Goal: Transaction & Acquisition: Obtain resource

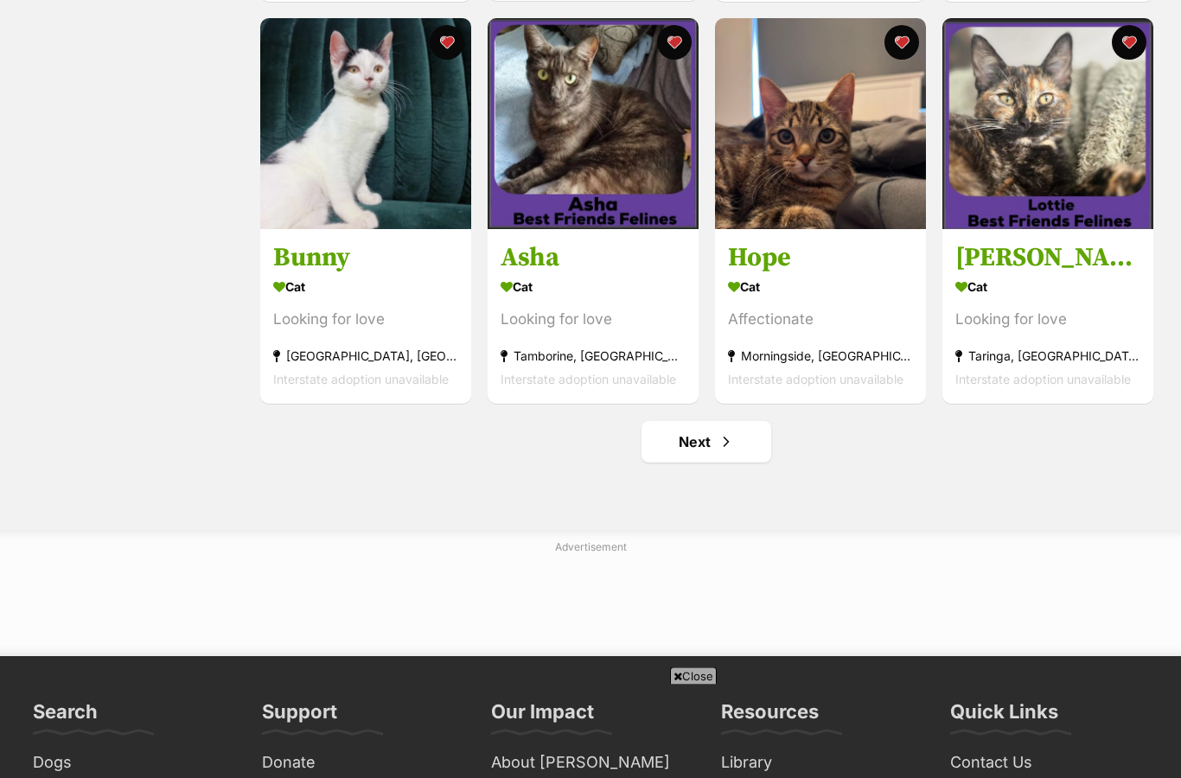
scroll to position [1954, 0]
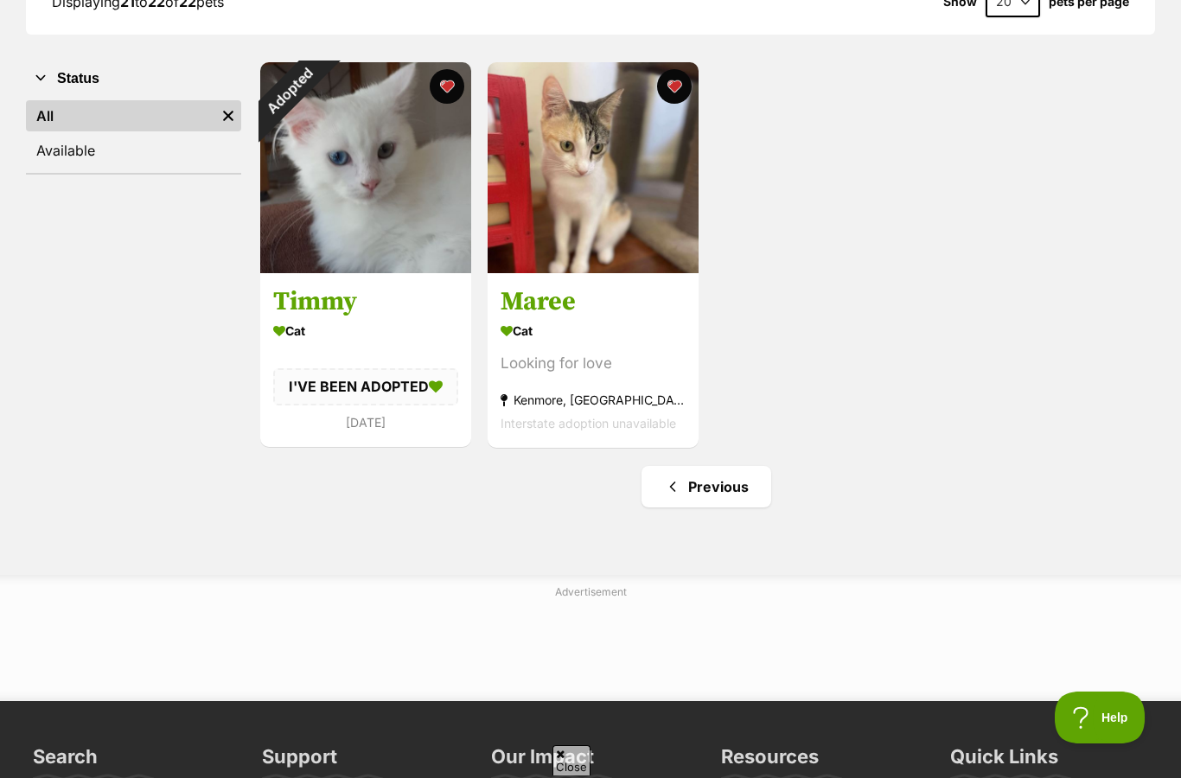
scroll to position [296, 0]
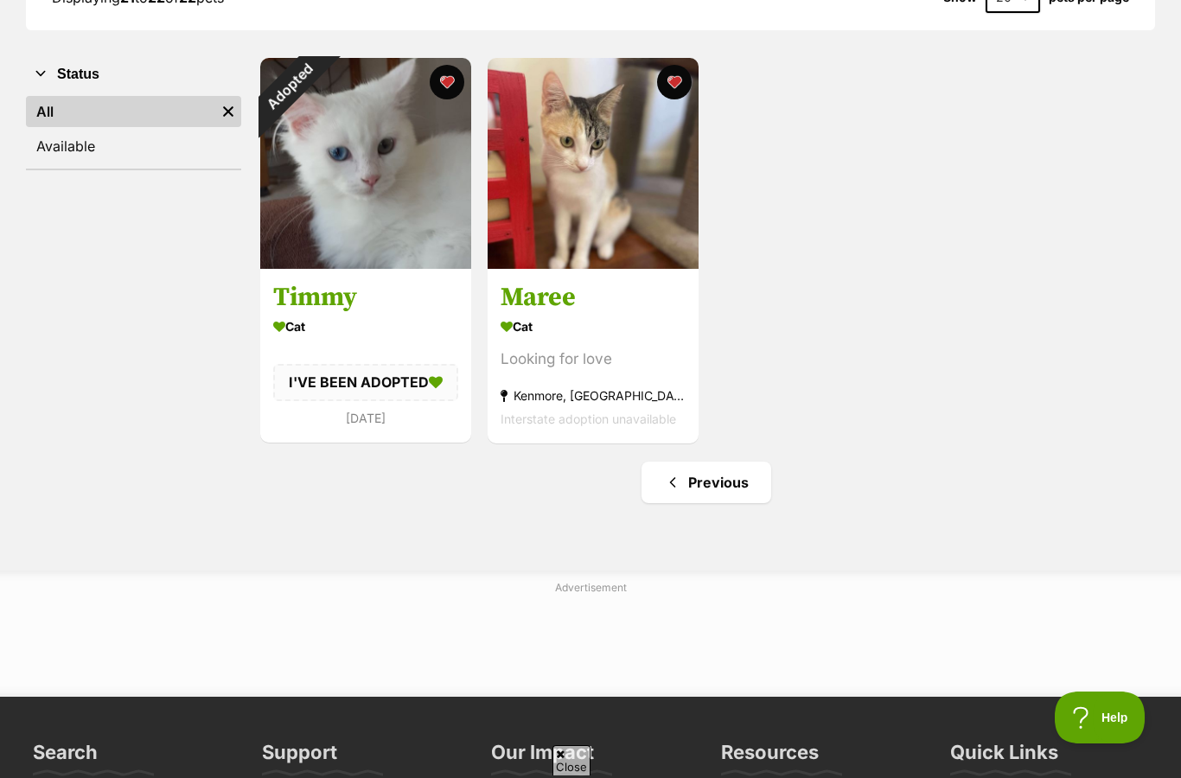
click at [737, 501] on link "Previous" at bounding box center [706, 482] width 130 height 41
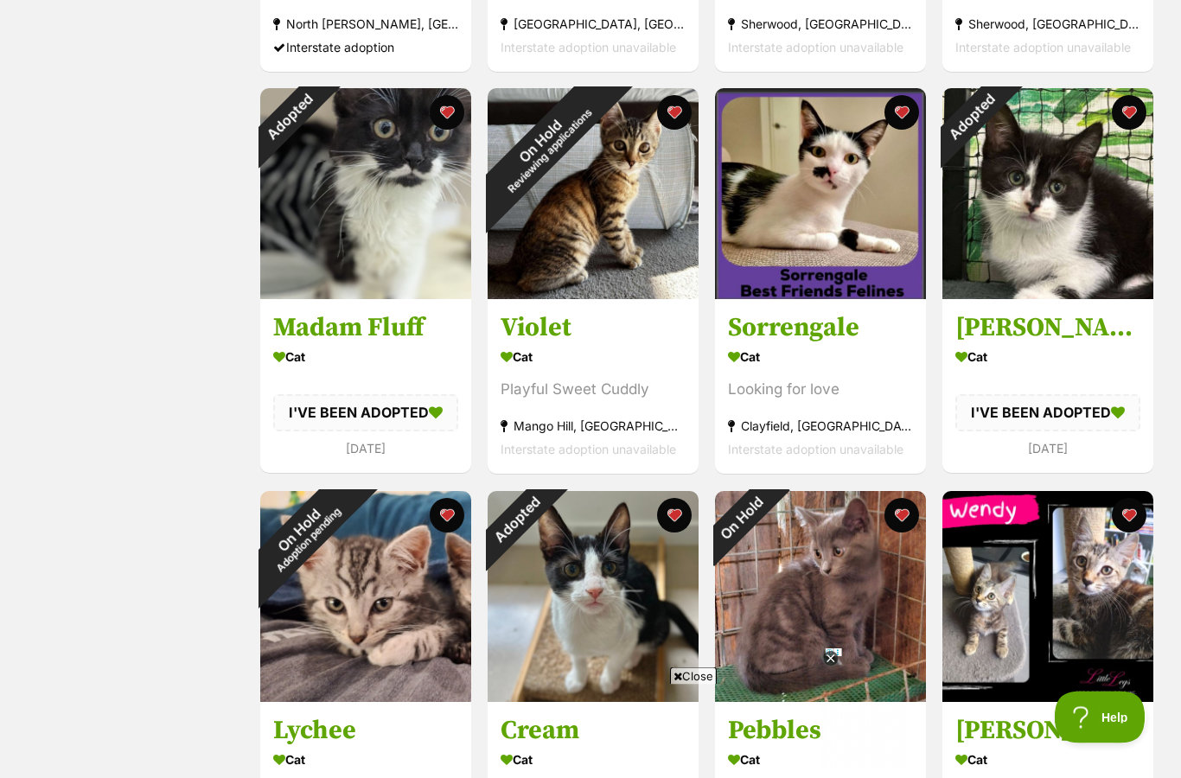
scroll to position [1090, 0]
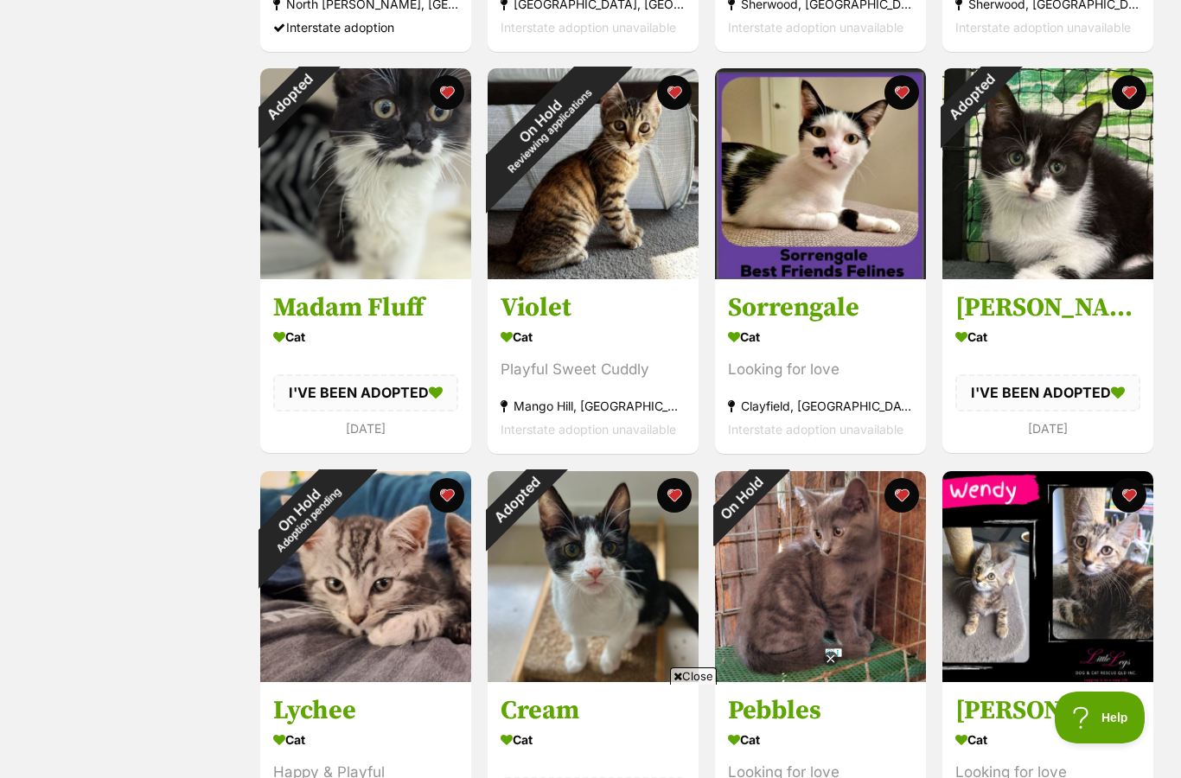
click at [602, 182] on div "On Hold Reviewing applications" at bounding box center [545, 125] width 114 height 114
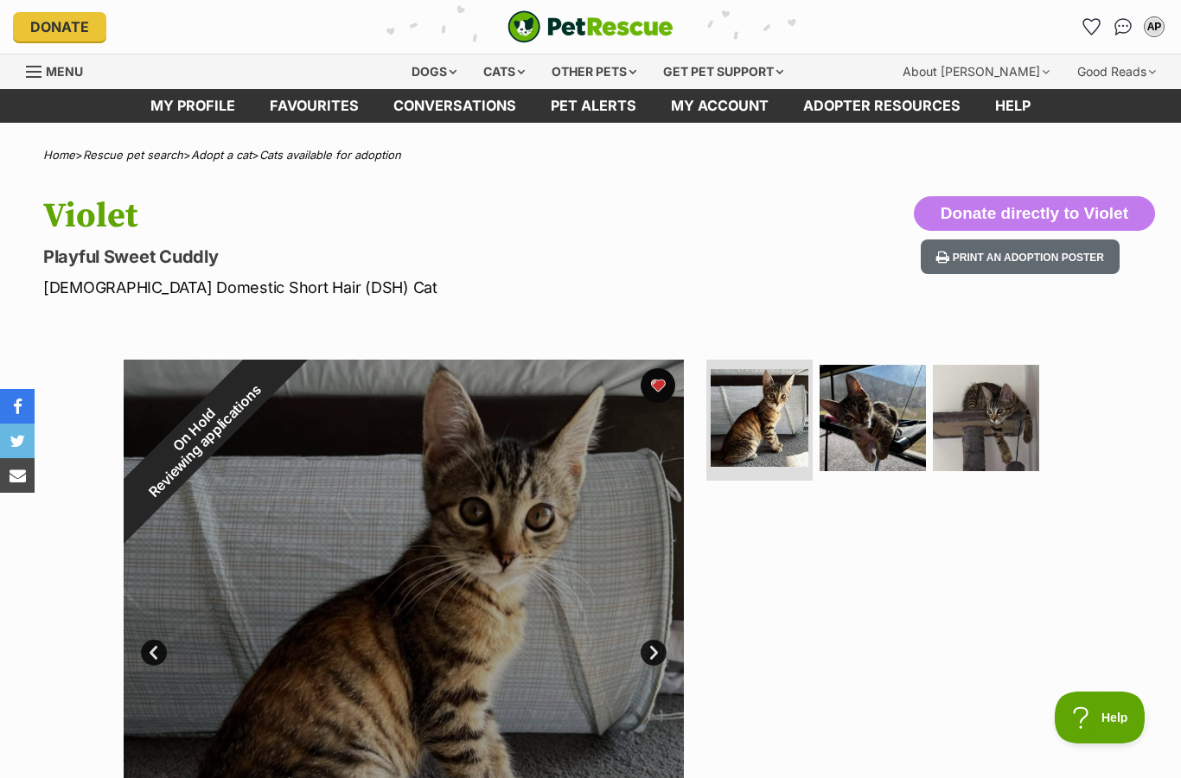
click at [276, 512] on div "On Hold Reviewing applications" at bounding box center [200, 436] width 152 height 152
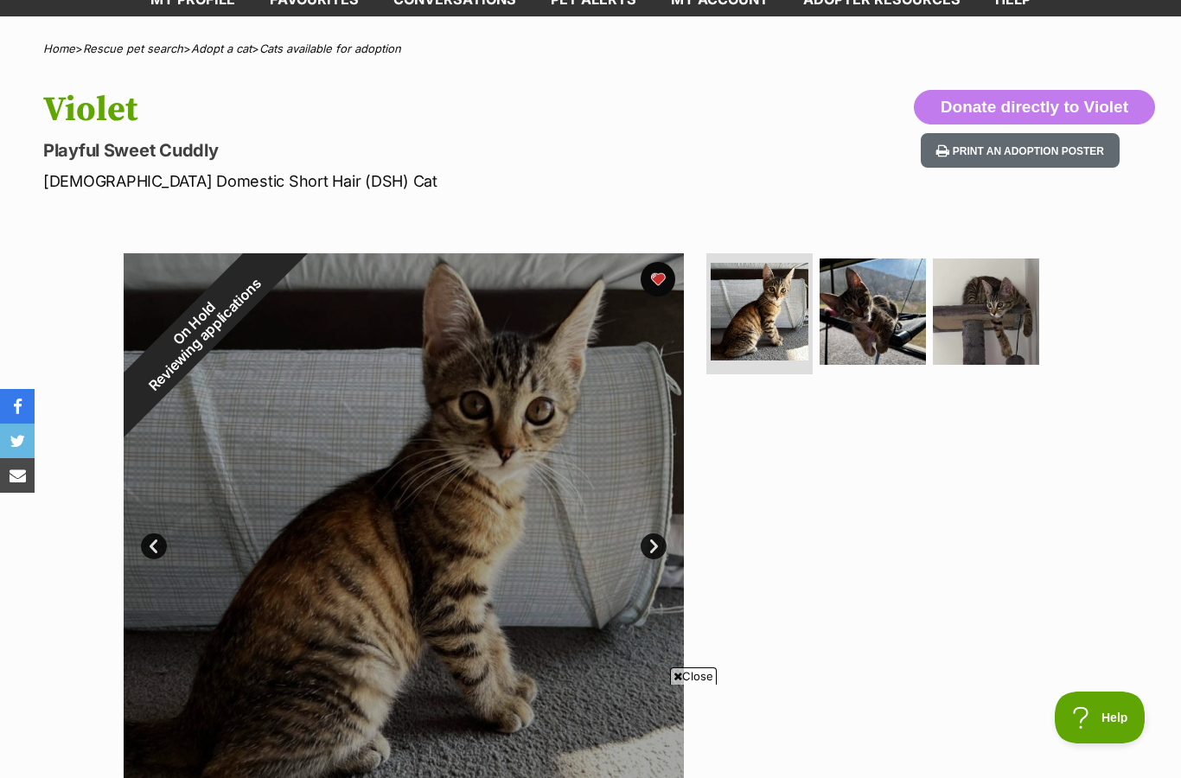
scroll to position [105, 0]
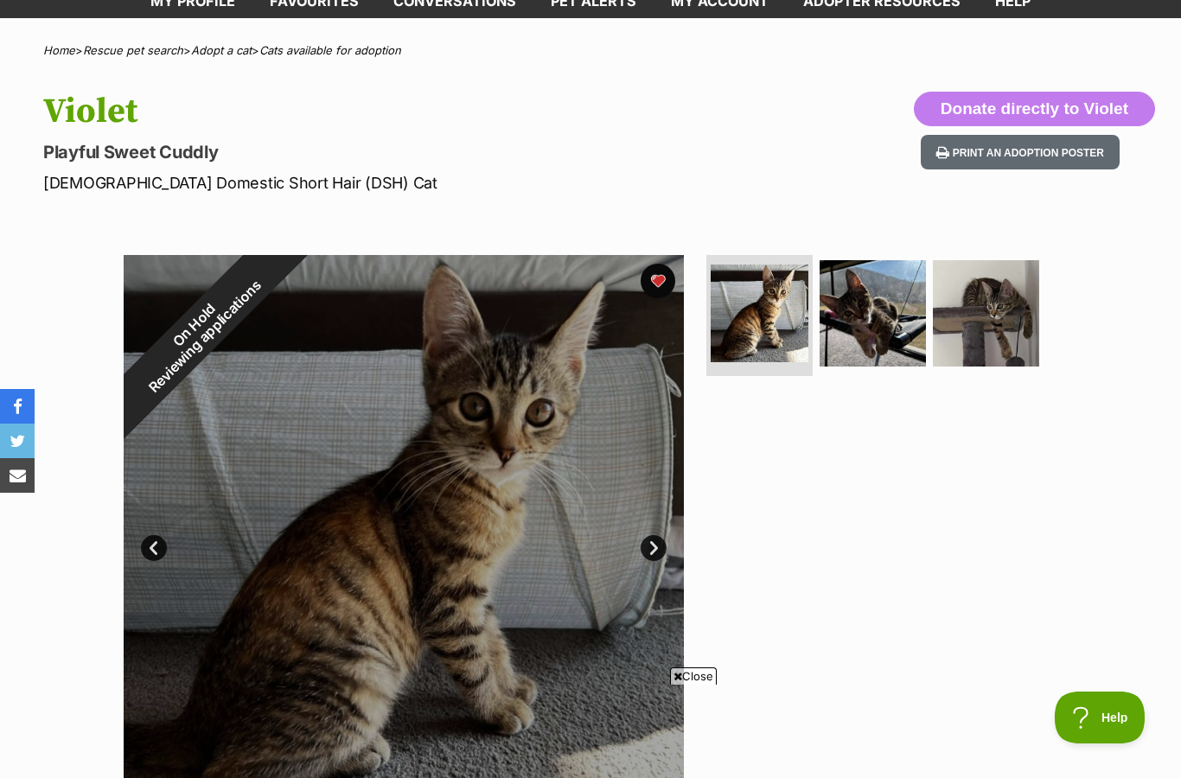
click at [276, 407] on div "On Hold Reviewing applications" at bounding box center [200, 331] width 152 height 152
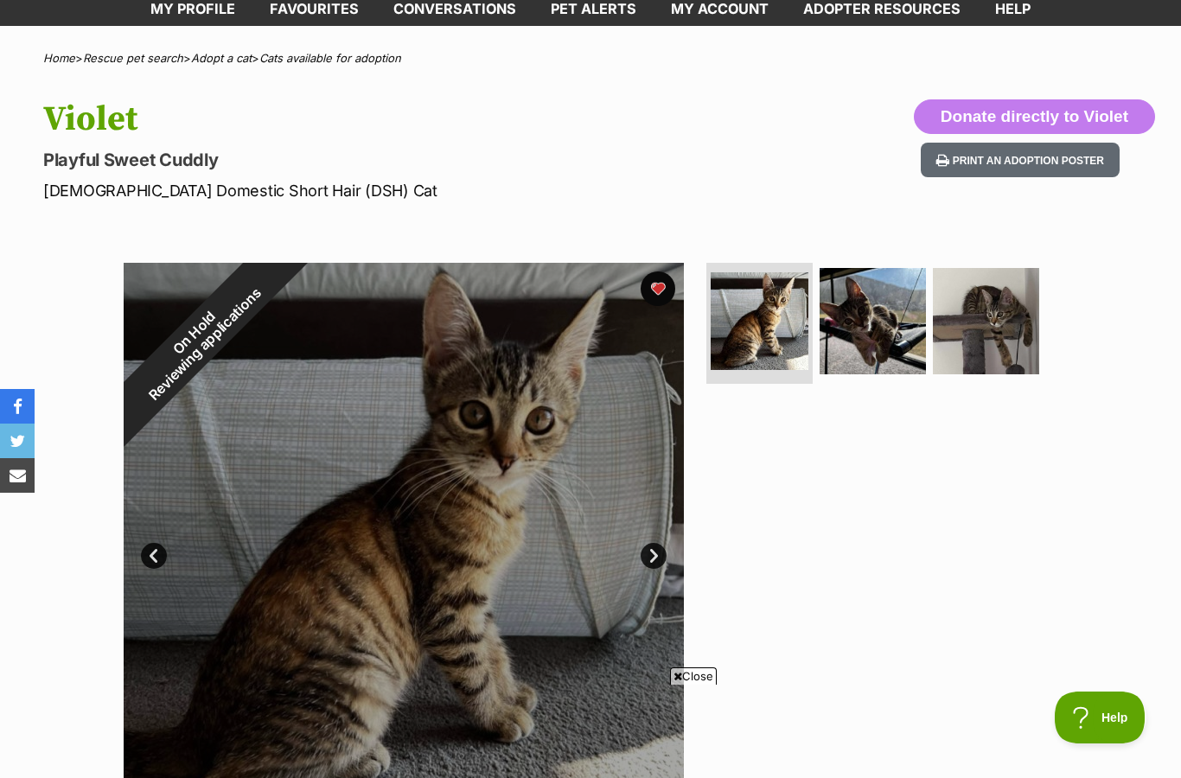
scroll to position [99, 0]
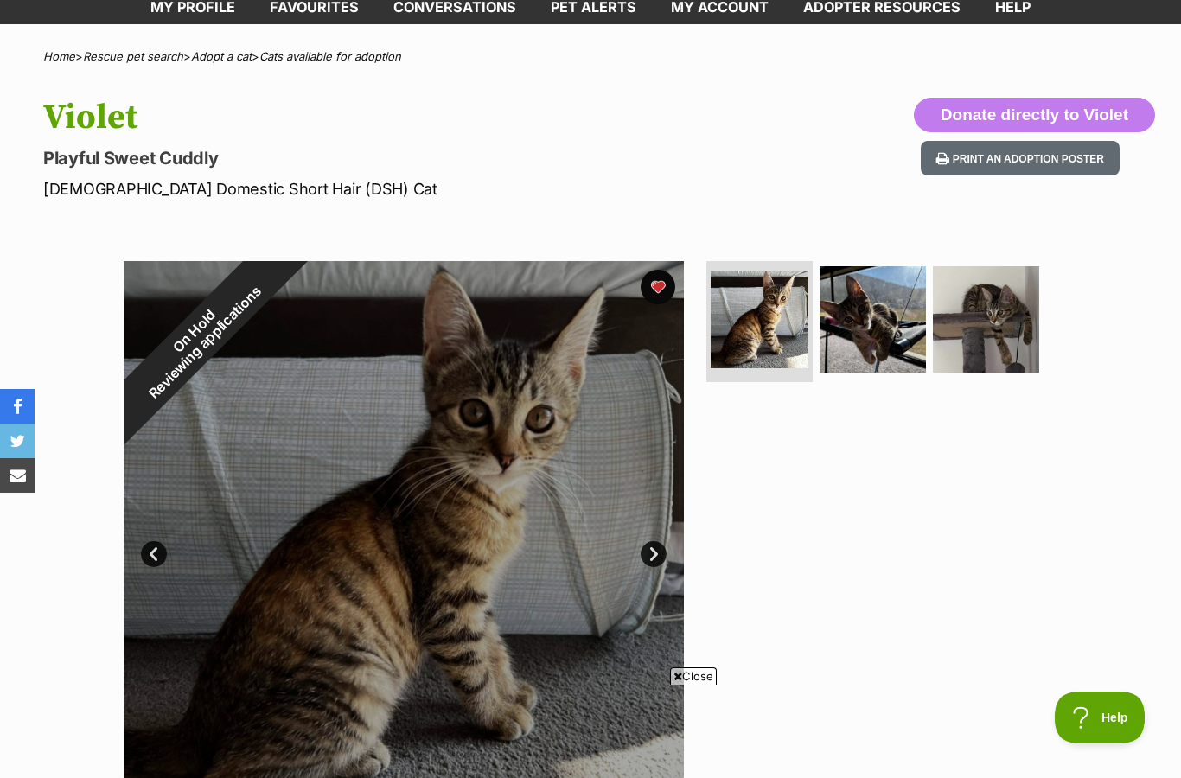
click at [276, 413] on div "On Hold Reviewing applications" at bounding box center [200, 337] width 152 height 152
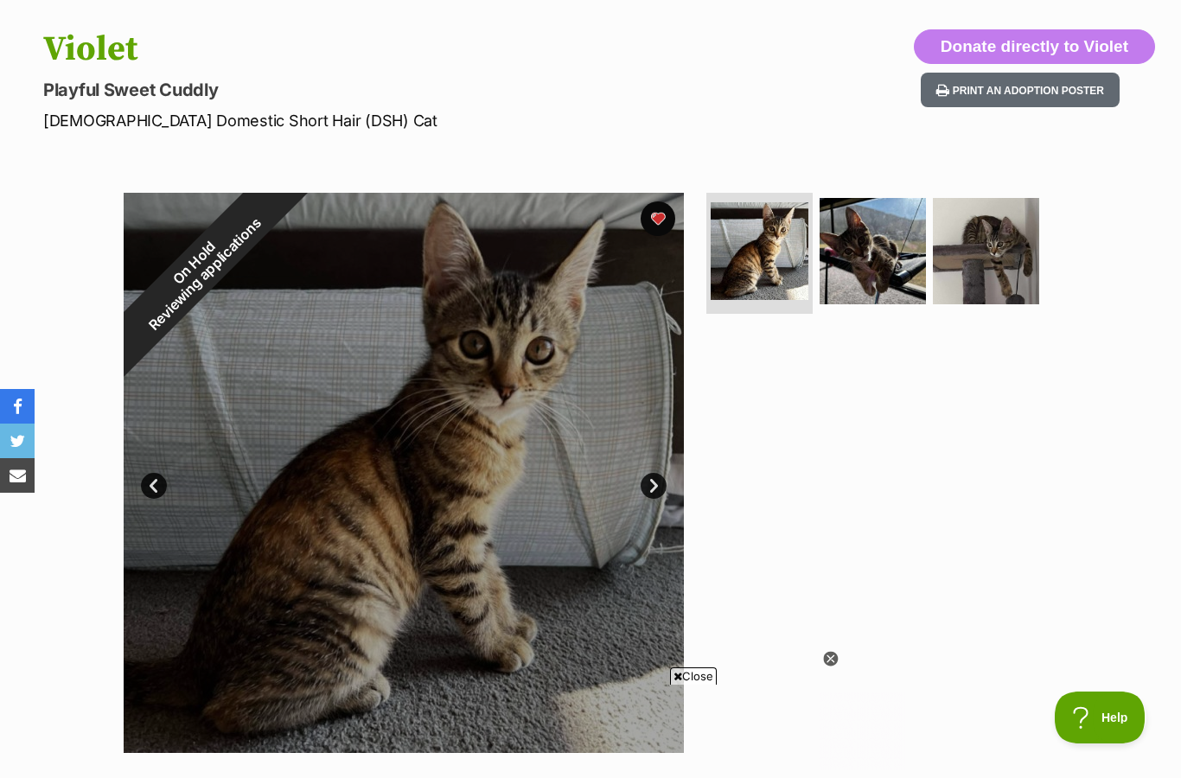
scroll to position [0, 0]
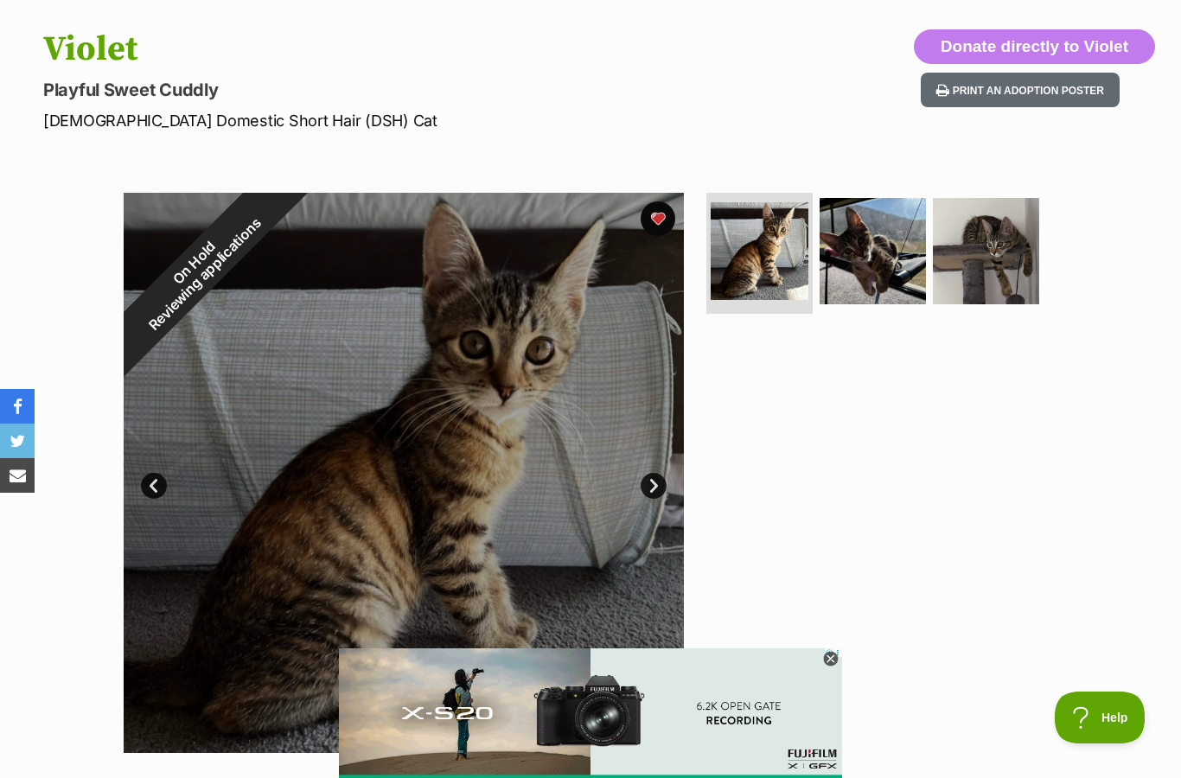
click at [829, 297] on img at bounding box center [872, 251] width 106 height 106
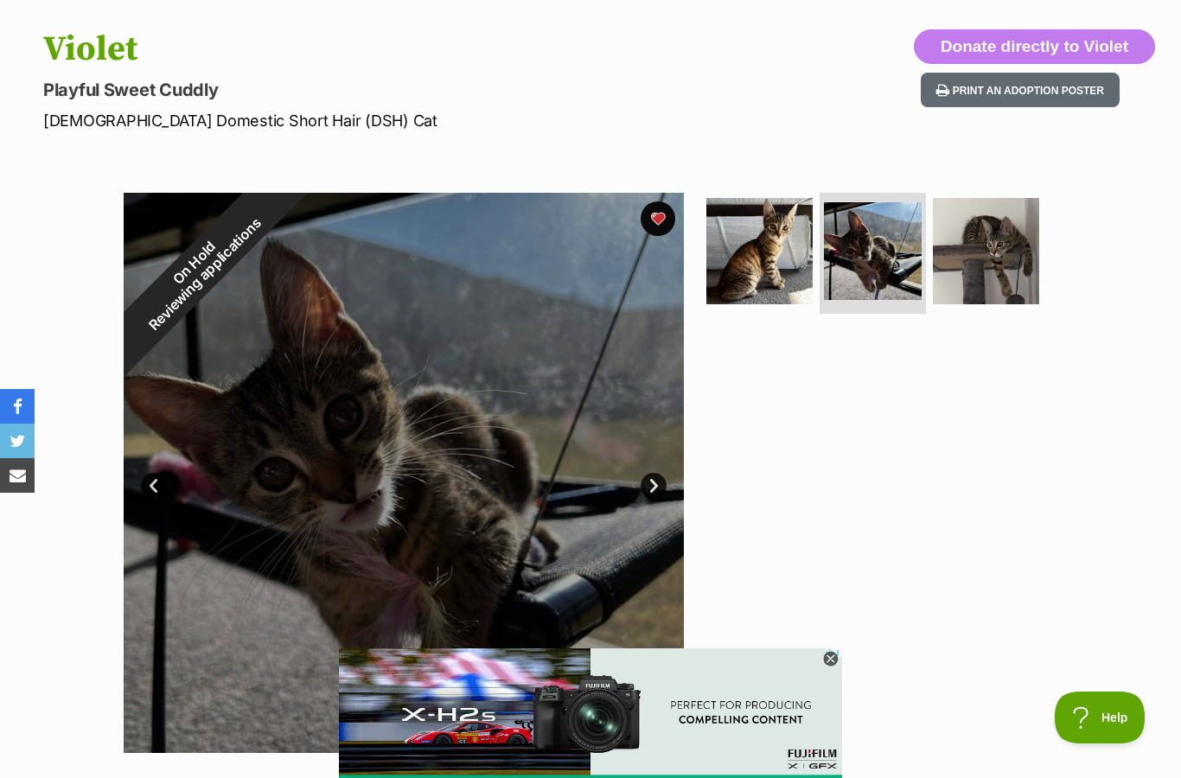
click at [760, 280] on img at bounding box center [759, 251] width 106 height 106
